Goal: Information Seeking & Learning: Learn about a topic

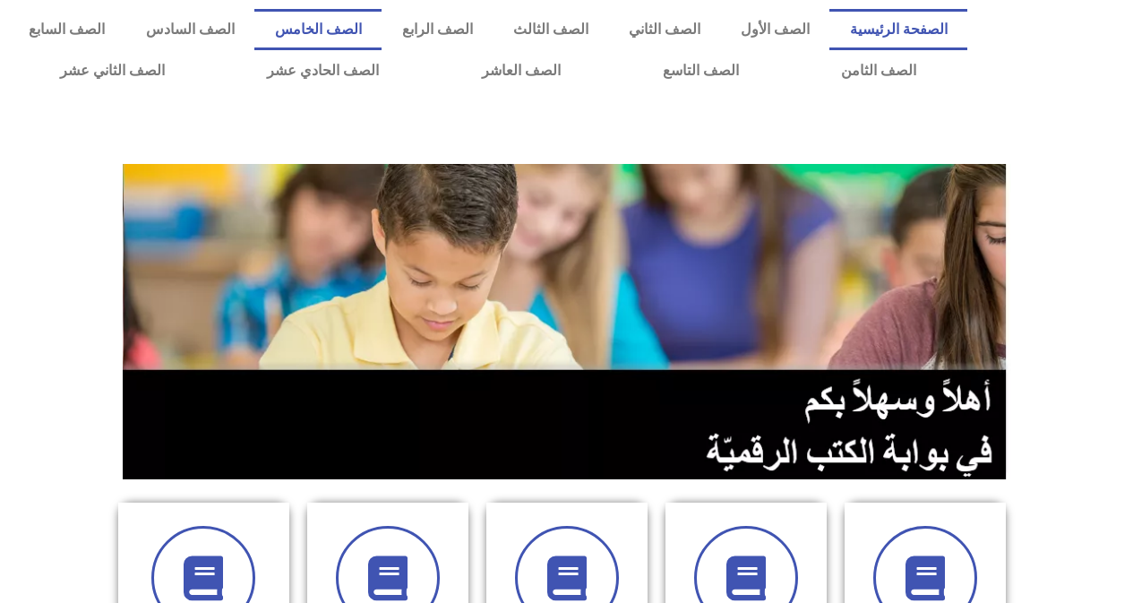
click at [366, 33] on link "الصف الخامس" at bounding box center [317, 29] width 127 height 41
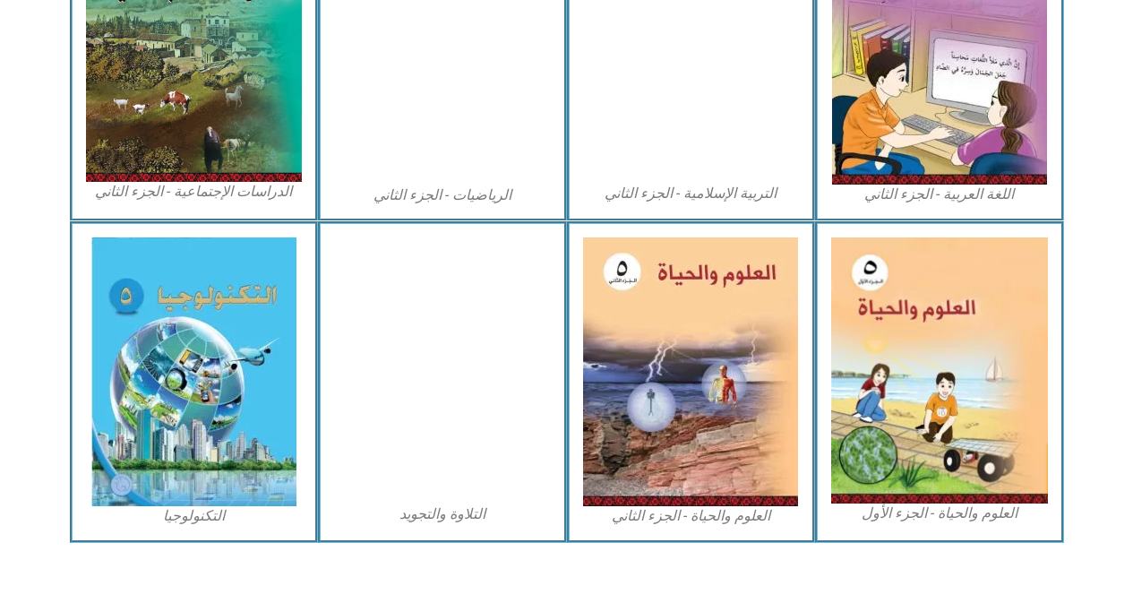
scroll to position [1001, 0]
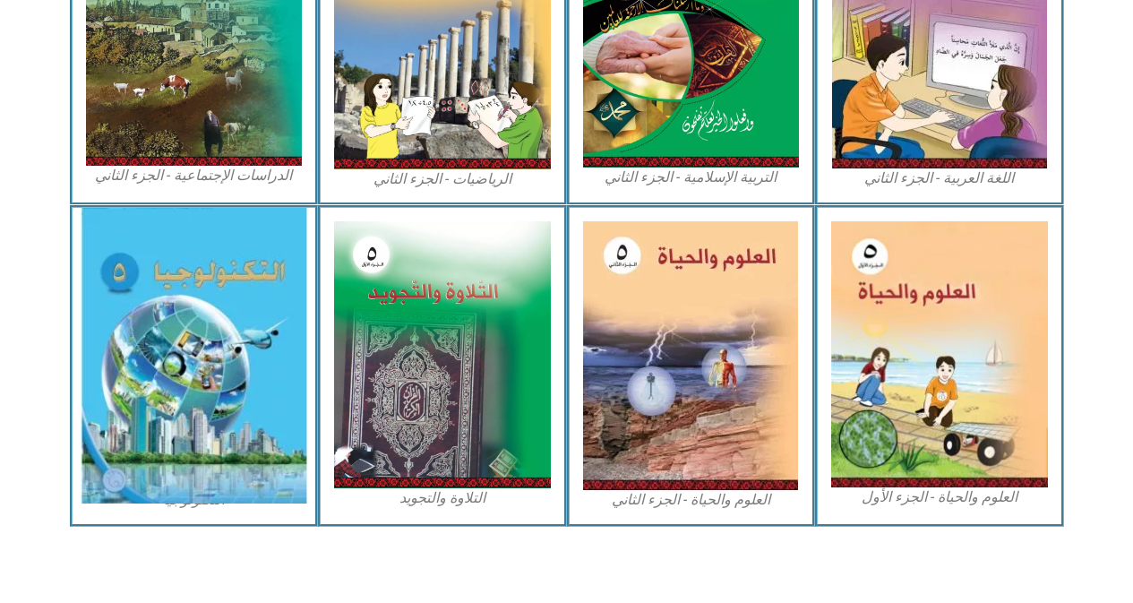
click at [200, 386] on img at bounding box center [194, 356] width 226 height 296
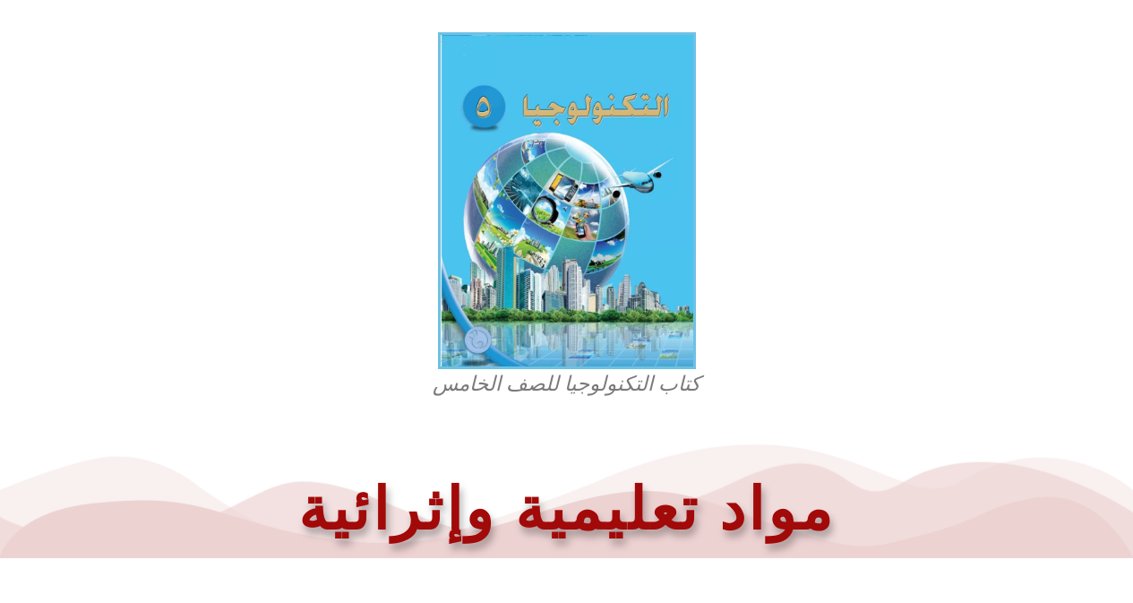
scroll to position [537, 0]
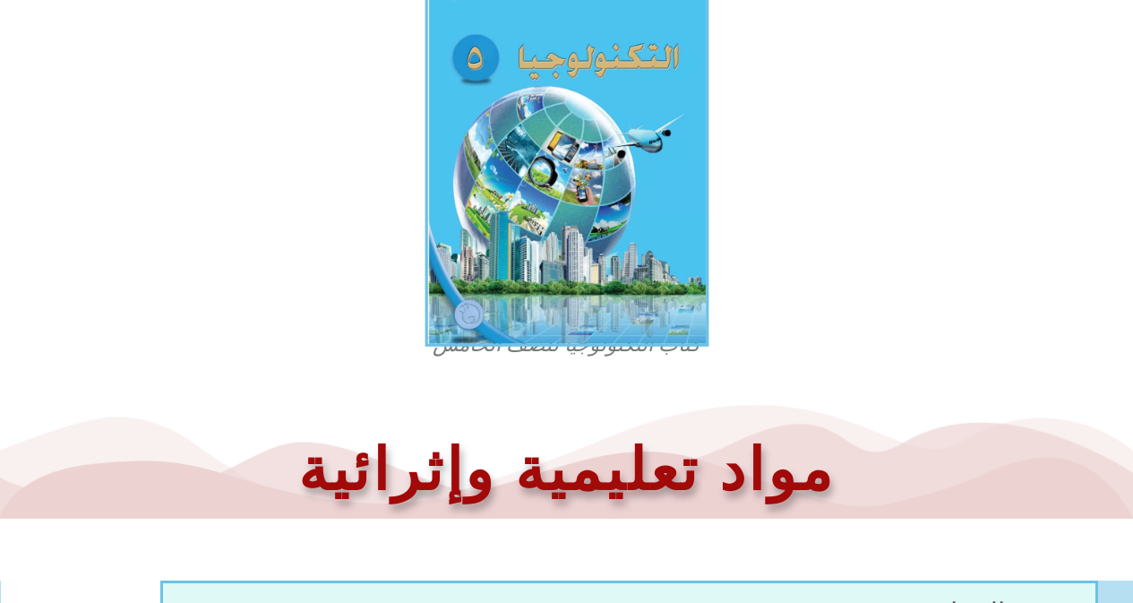
click at [524, 186] on img at bounding box center [566, 161] width 284 height 371
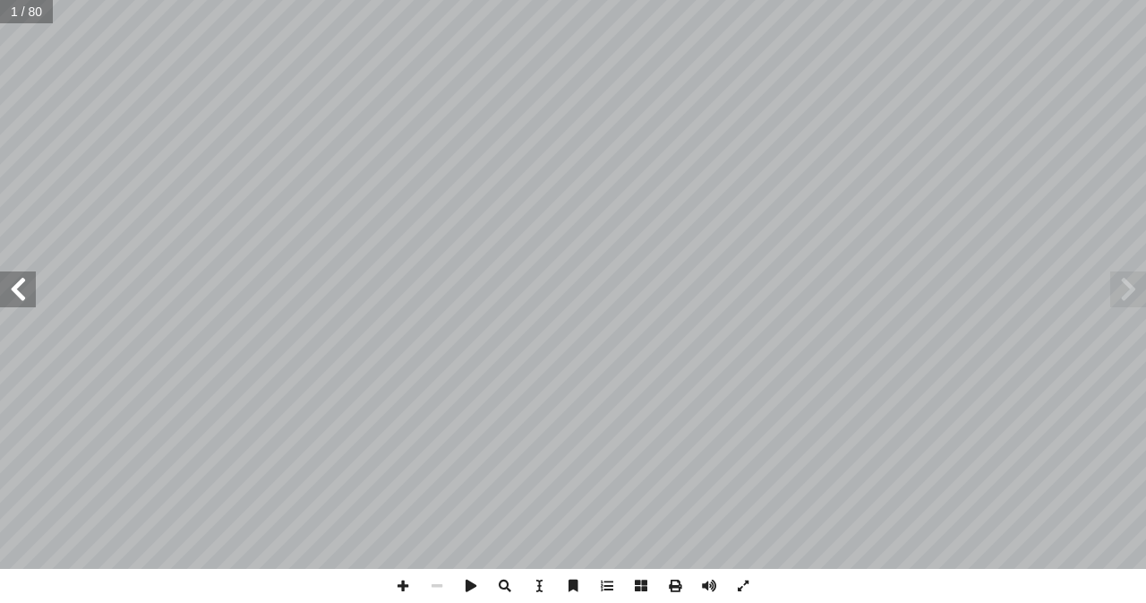
click at [21, 303] on span at bounding box center [18, 289] width 36 height 36
click at [21, 301] on span at bounding box center [18, 289] width 36 height 36
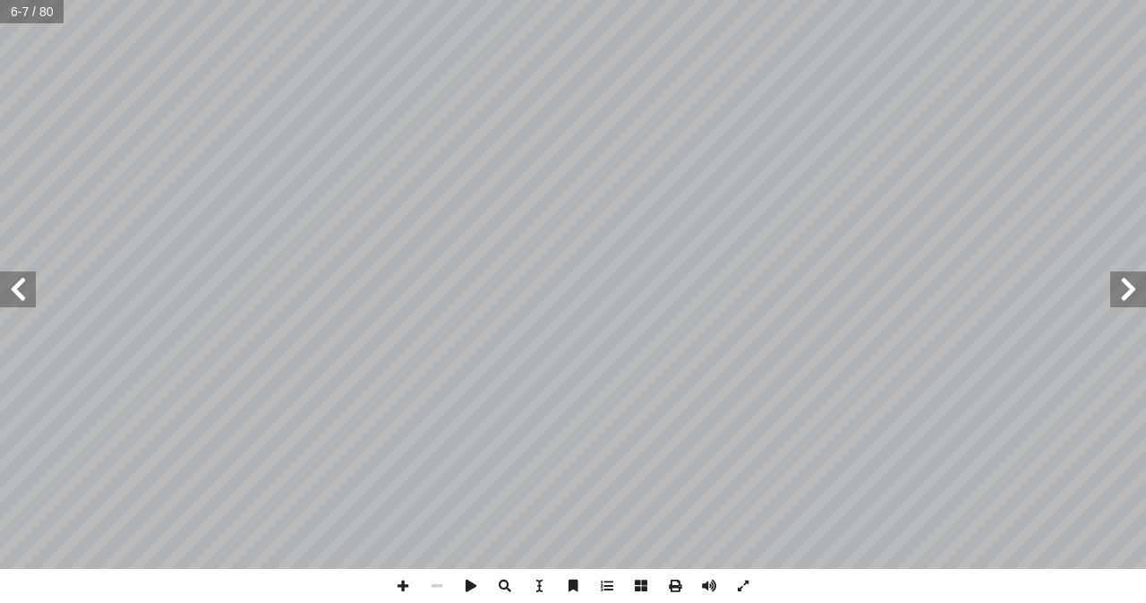
click at [21, 301] on span at bounding box center [18, 289] width 36 height 36
click at [1126, 292] on span at bounding box center [1128, 289] width 36 height 36
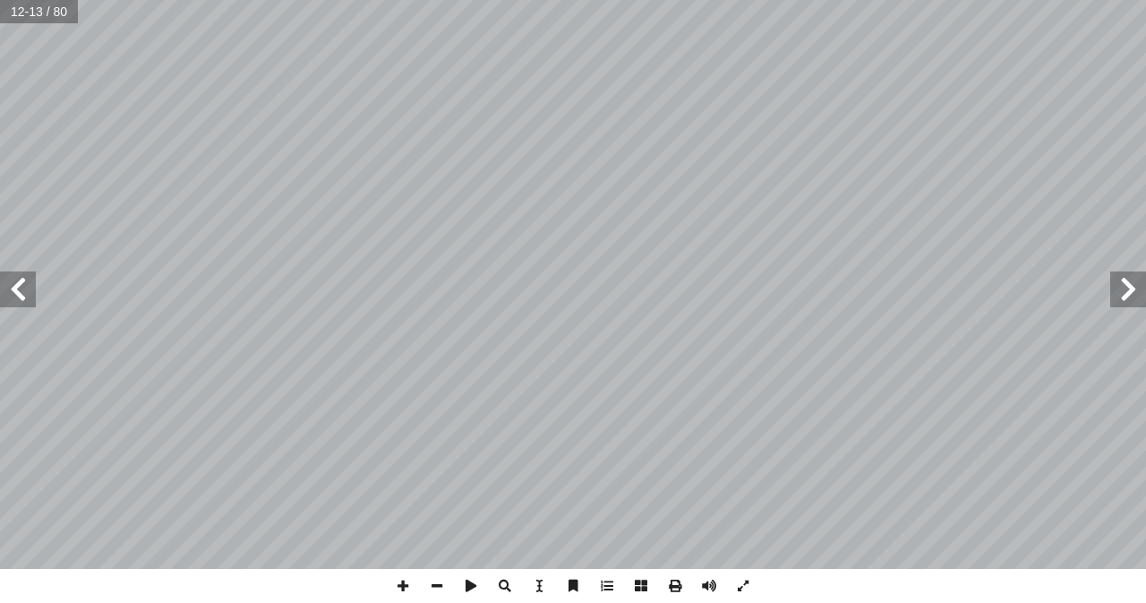
click at [0, 288] on span at bounding box center [18, 289] width 36 height 36
click at [0, 473] on div "10 الإتصالات الهاتفية موضوع المقارنة ً قديما ً حديثا صورة توضيحية سرعة التنفيذ …" at bounding box center [573, 301] width 1146 height 603
drag, startPoint x: 261, startPoint y: 602, endPoint x: 20, endPoint y: 281, distance: 401.5
click at [20, 281] on span at bounding box center [18, 289] width 36 height 36
click at [25, 292] on span at bounding box center [18, 289] width 36 height 36
